Goal: Information Seeking & Learning: Learn about a topic

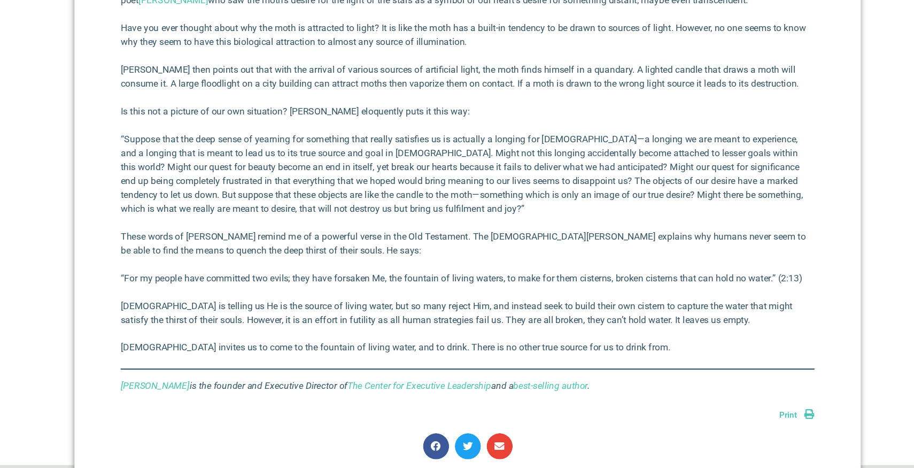
scroll to position [484, 0]
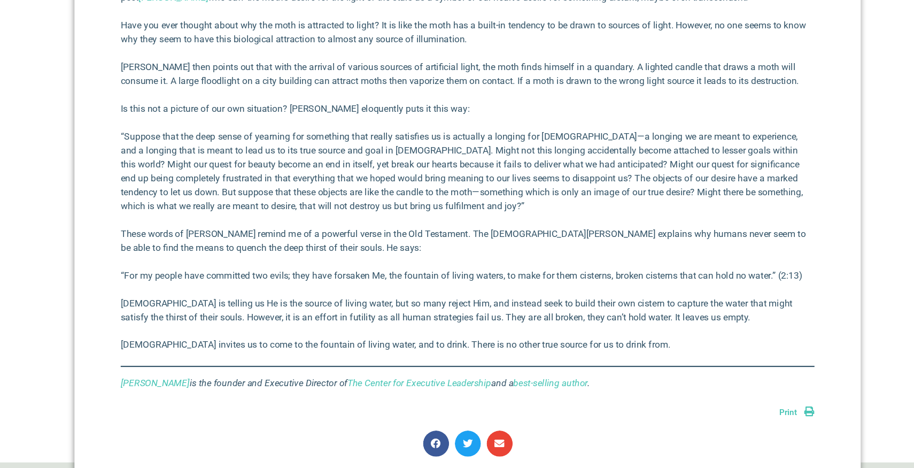
click at [377, 245] on p "These words of [PERSON_NAME] remind me of a powerful verse in the Old Testament…" at bounding box center [456, 258] width 641 height 26
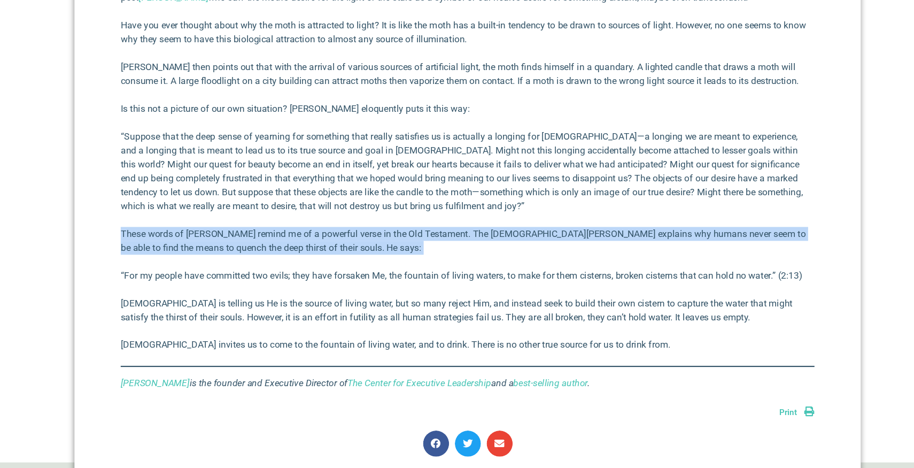
click at [357, 286] on p "“For my people have committed two evils; they have forsaken Me, the fountain of…" at bounding box center [456, 289] width 641 height 13
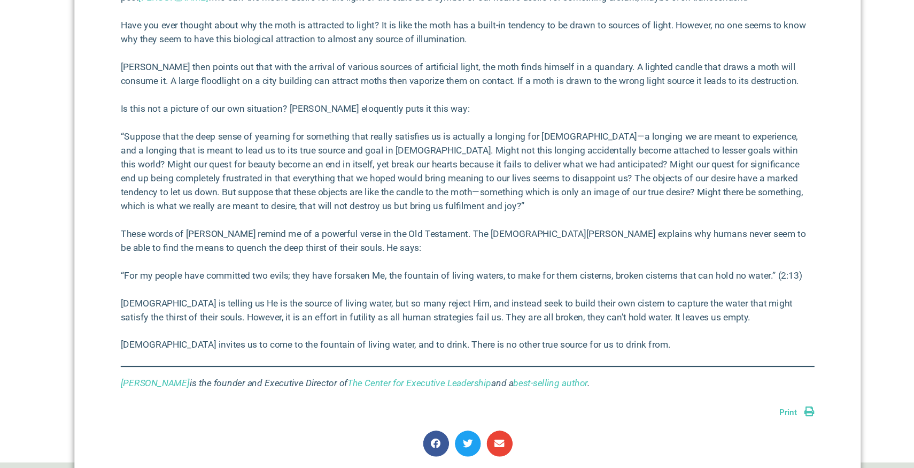
click at [357, 286] on p "“For my people have committed two evils; they have forsaken Me, the fountain of…" at bounding box center [456, 289] width 641 height 13
click at [369, 265] on p "These words of [PERSON_NAME] remind me of a powerful verse in the Old Testament…" at bounding box center [456, 258] width 641 height 26
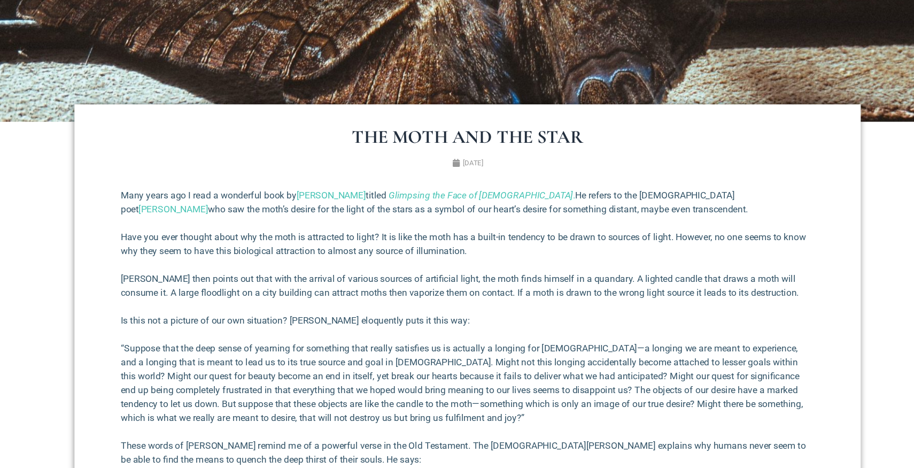
scroll to position [301, 0]
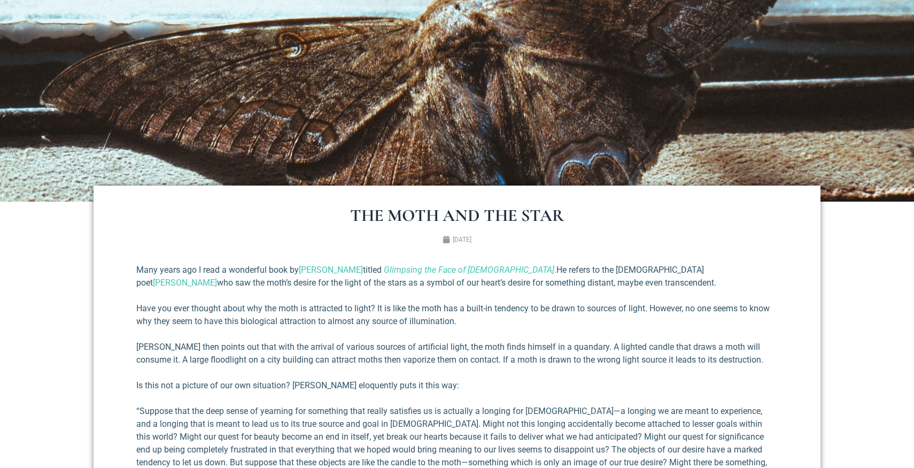
scroll to position [320, 0]
